Goal: Information Seeking & Learning: Learn about a topic

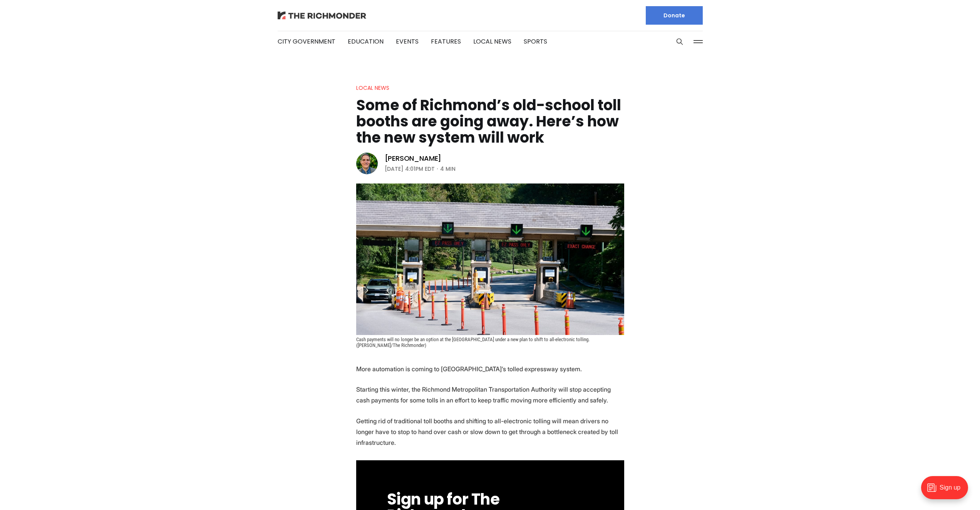
click at [334, 16] on img at bounding box center [322, 16] width 89 height 8
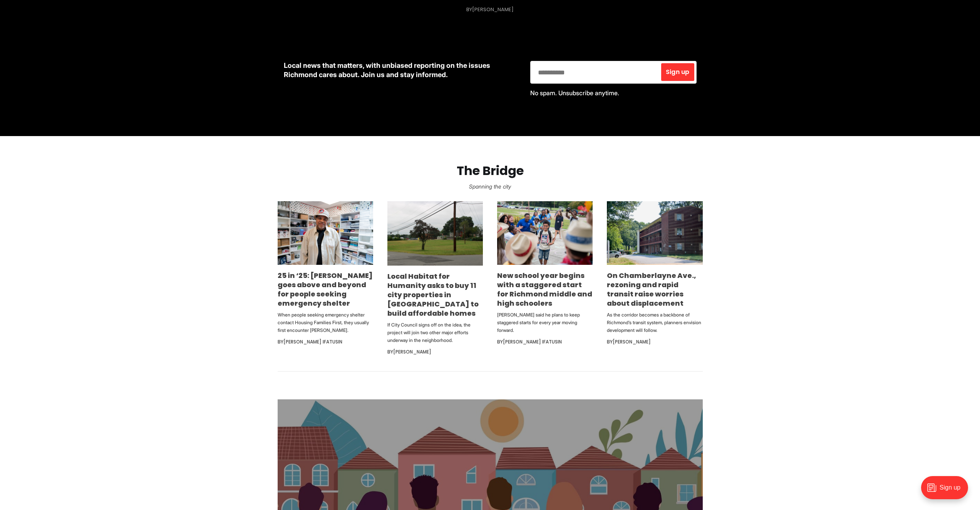
scroll to position [322, 0]
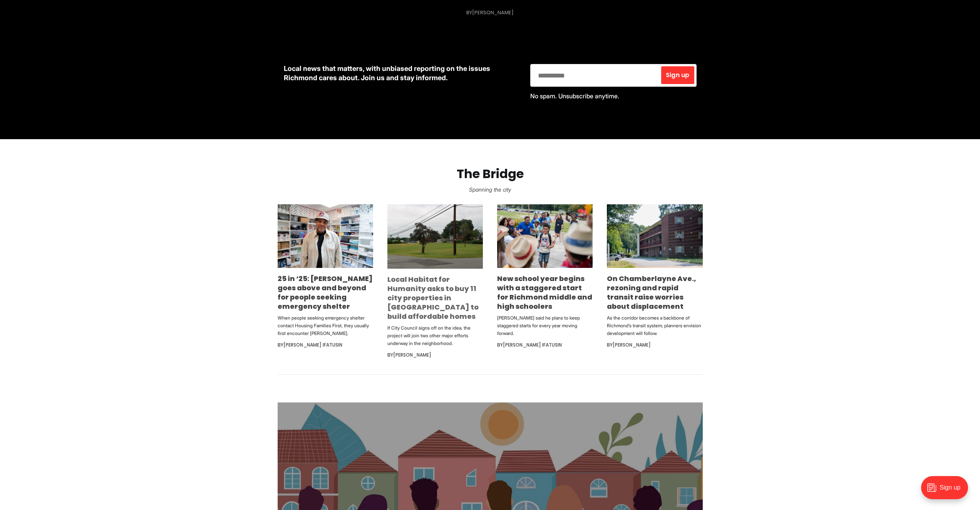
click at [401, 303] on link "Local Habitat for Humanity asks to buy 11 city properties in [GEOGRAPHIC_DATA] …" at bounding box center [433, 297] width 91 height 47
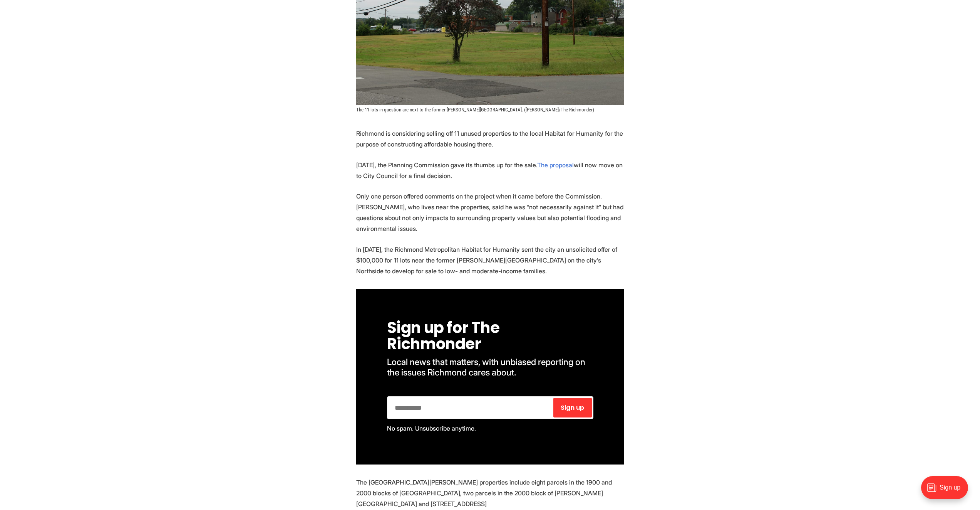
scroll to position [261, 0]
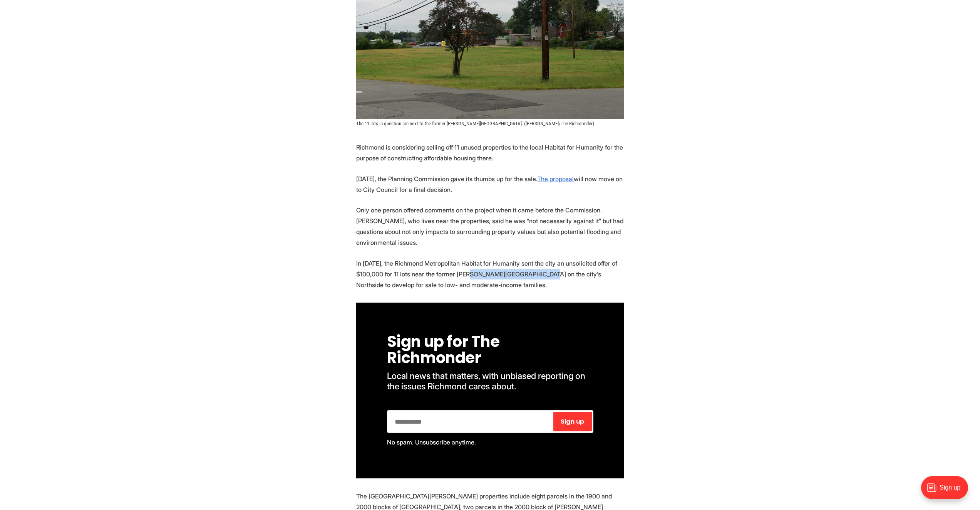
drag, startPoint x: 554, startPoint y: 256, endPoint x: 485, endPoint y: 259, distance: 69.0
click at [485, 259] on p "In April 2024, the Richmond Metropolitan Habitat for Humanity sent the city an …" at bounding box center [490, 274] width 268 height 32
copy p "Albert V. Norrell School"
